Goal: Use online tool/utility: Utilize a website feature to perform a specific function

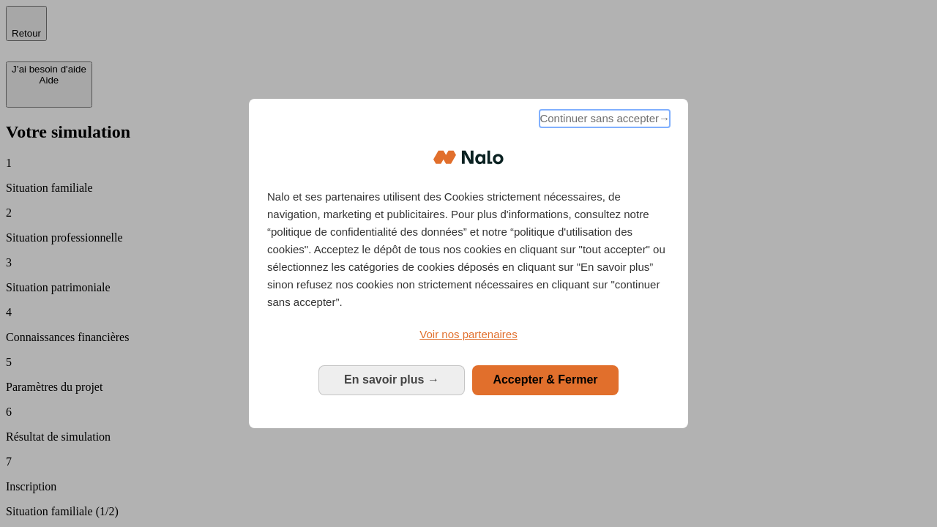
click at [603, 121] on span "Continuer sans accepter →" at bounding box center [605, 119] width 130 height 18
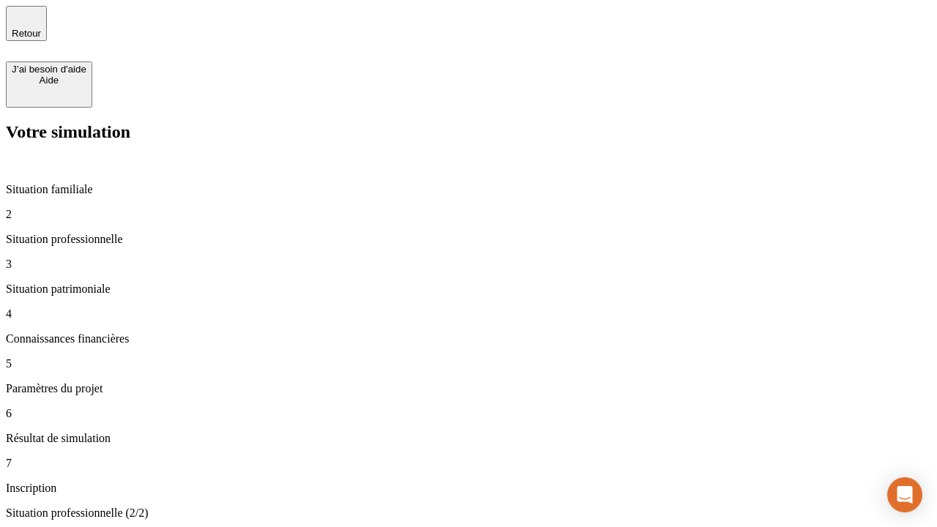
type input "30 000"
type input "40 000"
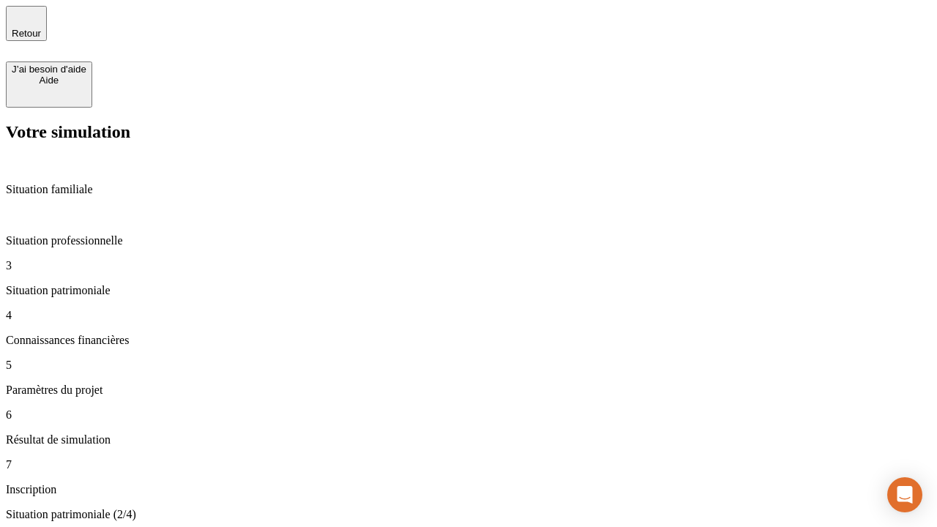
type input "1 100"
type input "20"
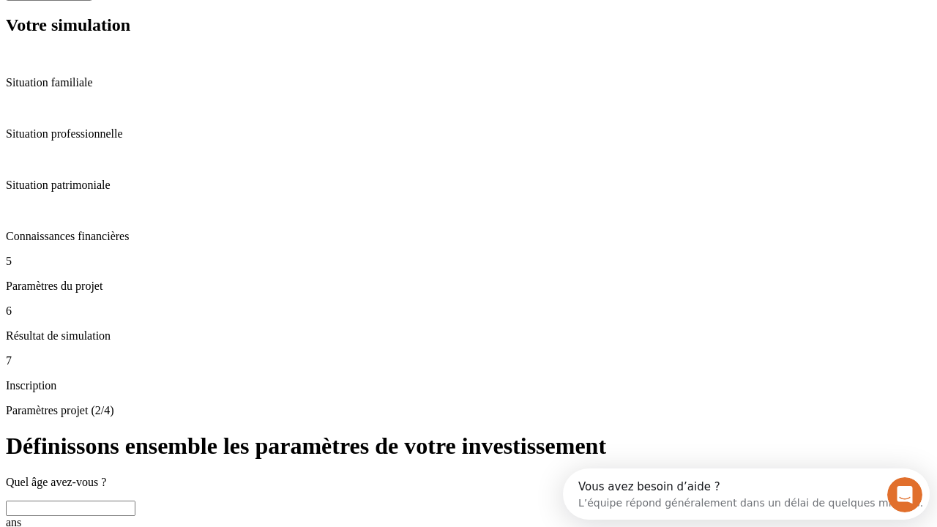
scroll to position [51, 0]
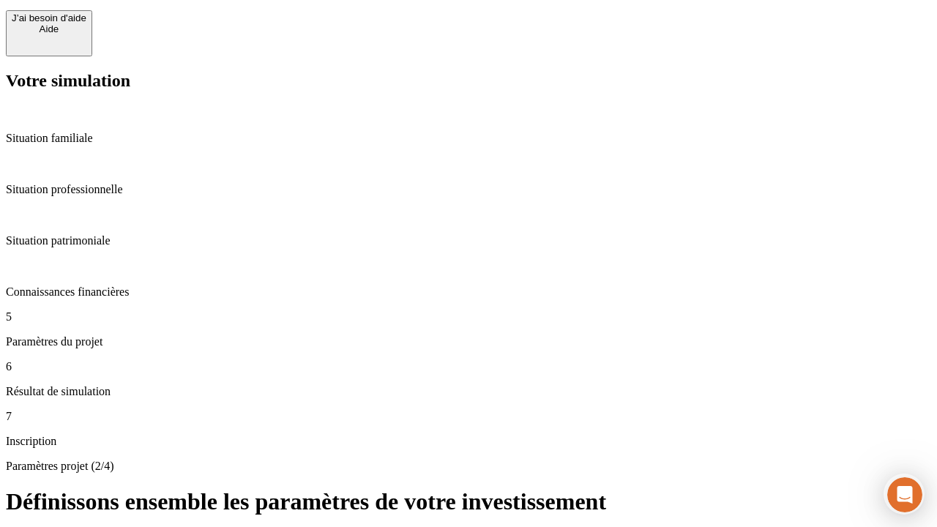
type input "40"
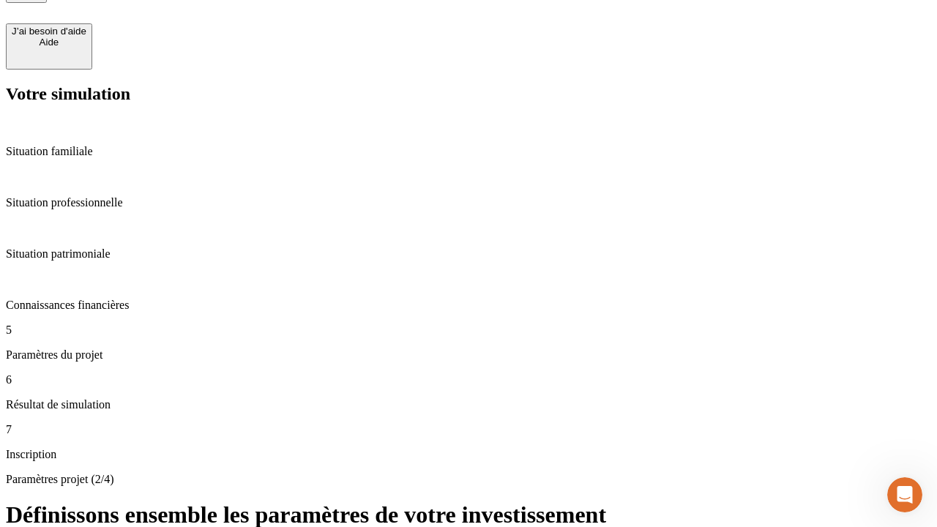
type input "50 000"
type input "640"
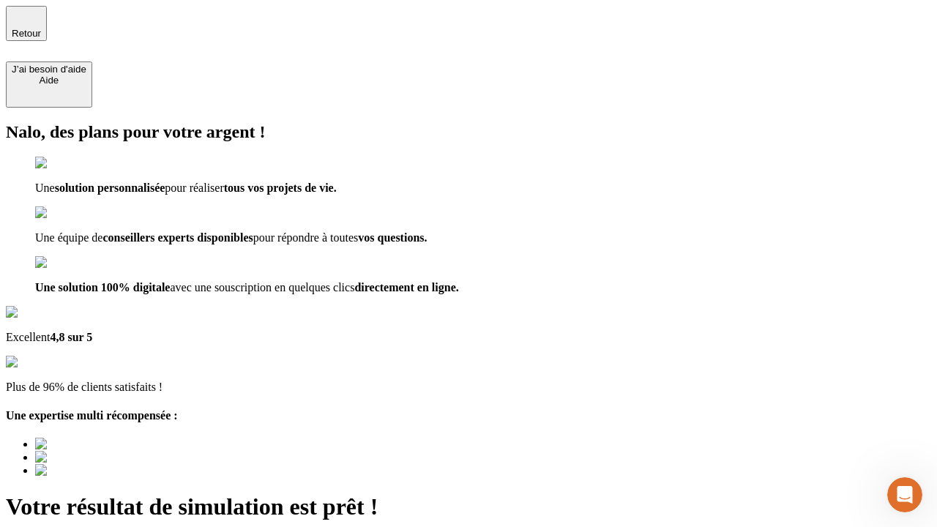
type input "[EMAIL_ADDRESS][DOMAIN_NAME]"
